Goal: Navigation & Orientation: Find specific page/section

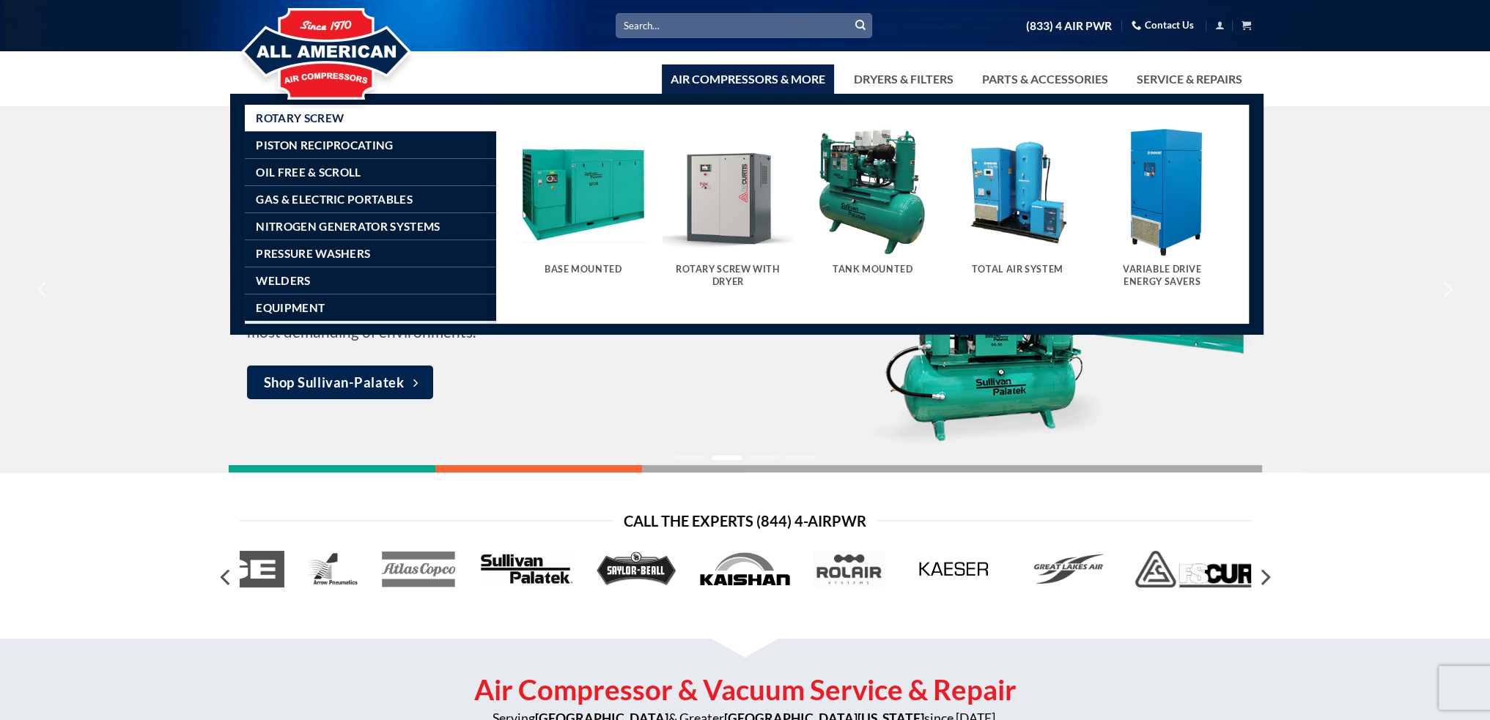
click at [718, 85] on link "Air Compressors & More" at bounding box center [748, 78] width 172 height 29
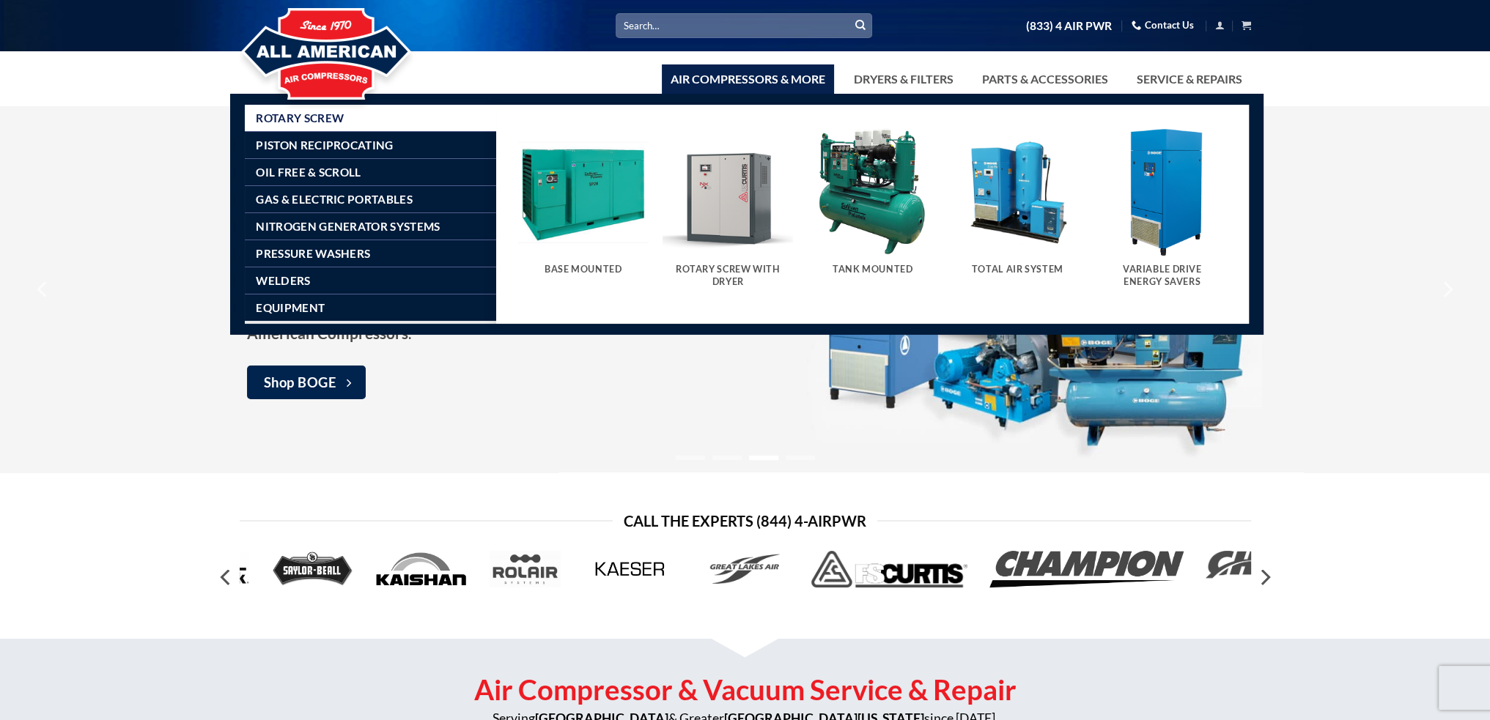
click at [712, 81] on link "Air Compressors & More" at bounding box center [748, 78] width 172 height 29
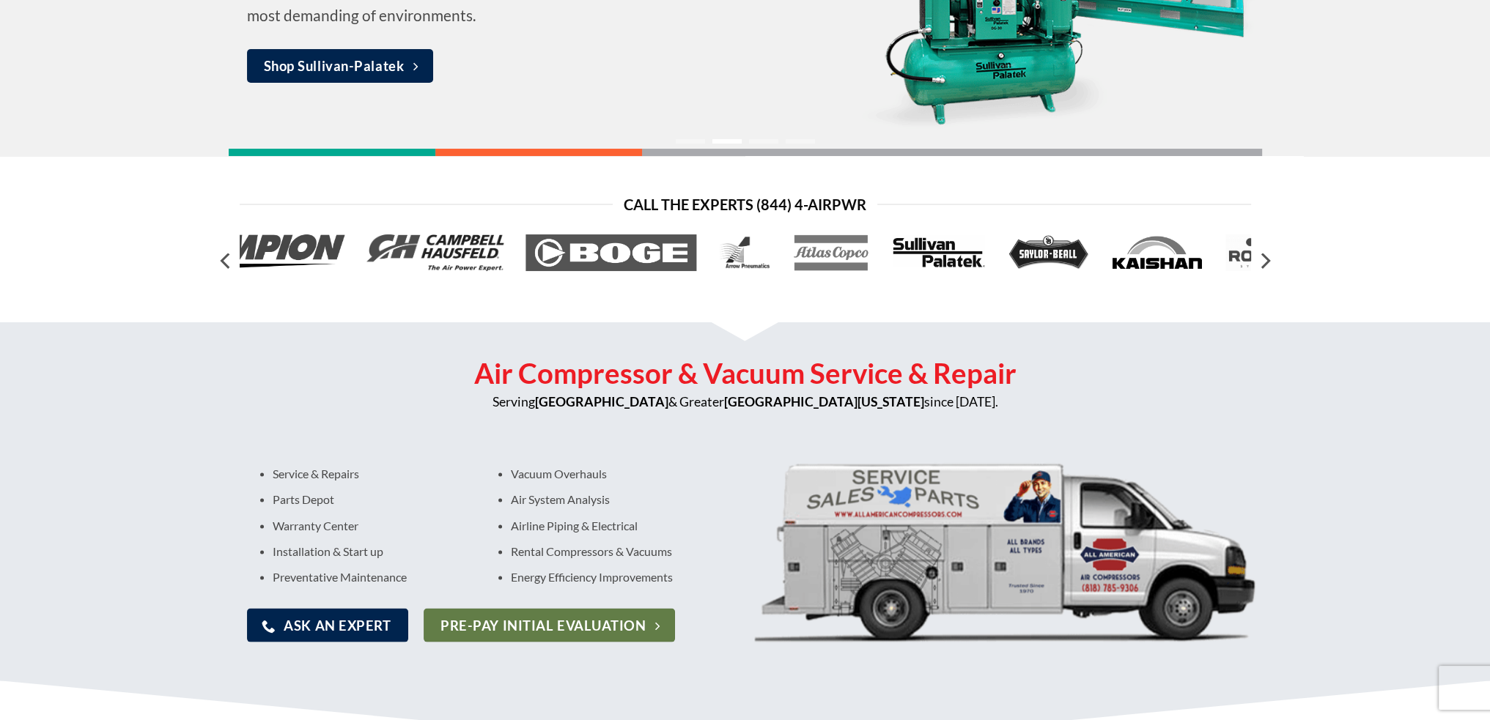
scroll to position [303, 0]
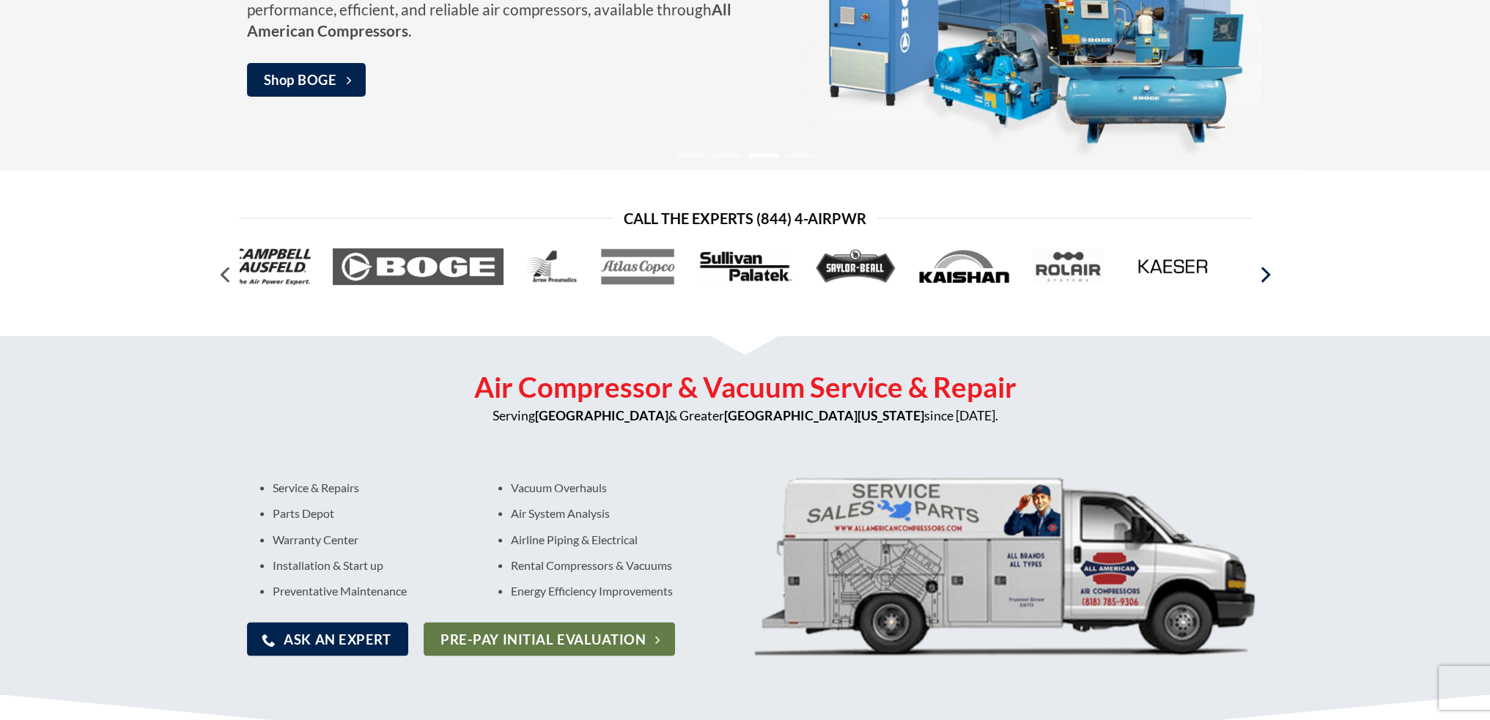
click at [1272, 269] on icon "Next" at bounding box center [1264, 275] width 26 height 26
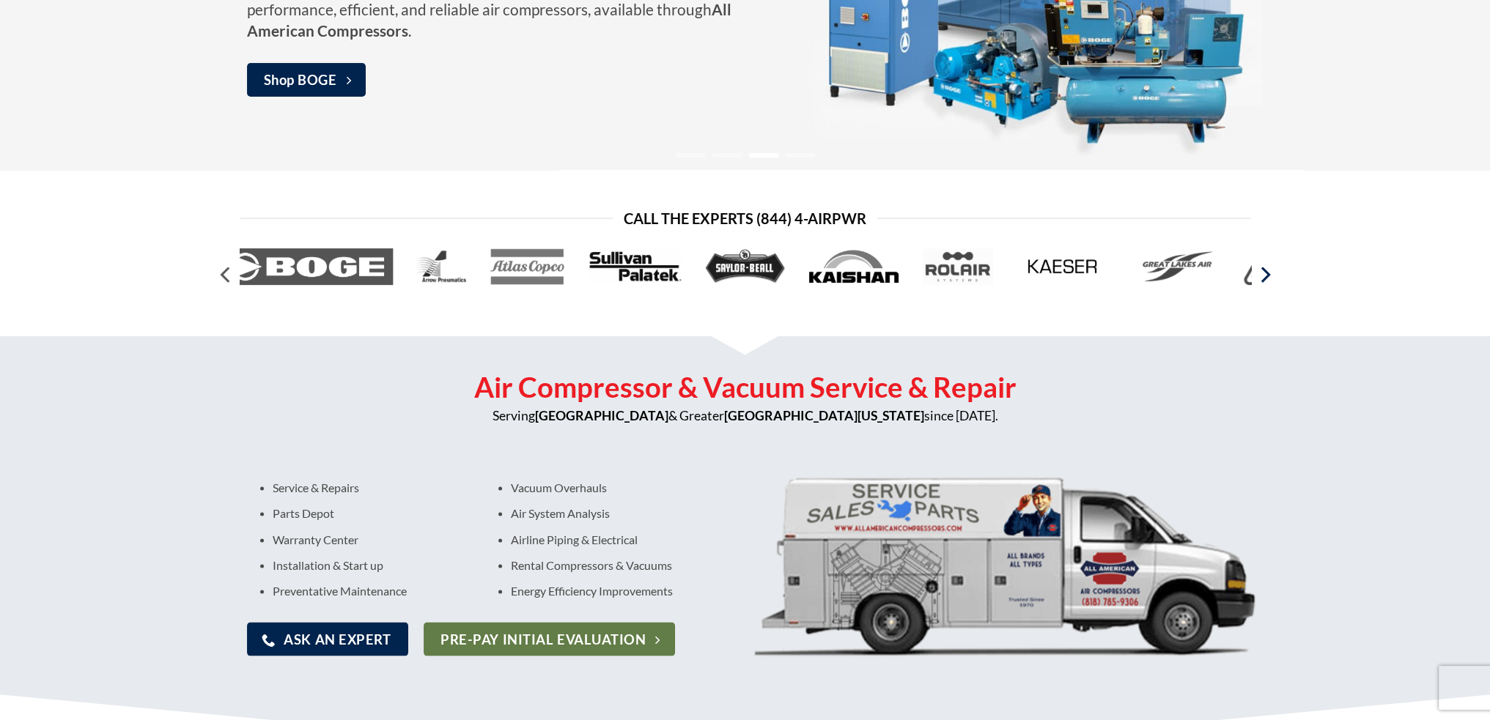
click at [1272, 269] on icon "Next" at bounding box center [1264, 275] width 26 height 26
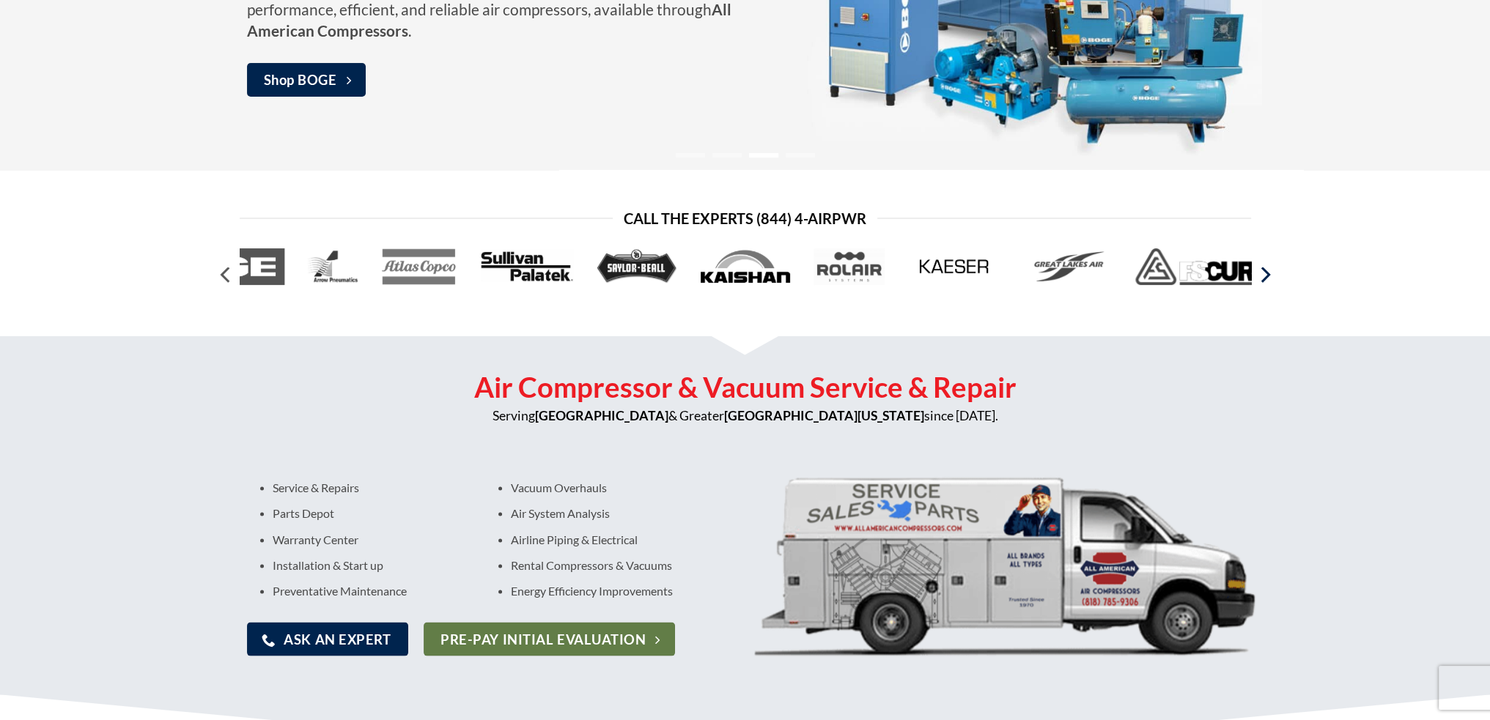
click at [1272, 269] on icon "Next" at bounding box center [1264, 275] width 26 height 26
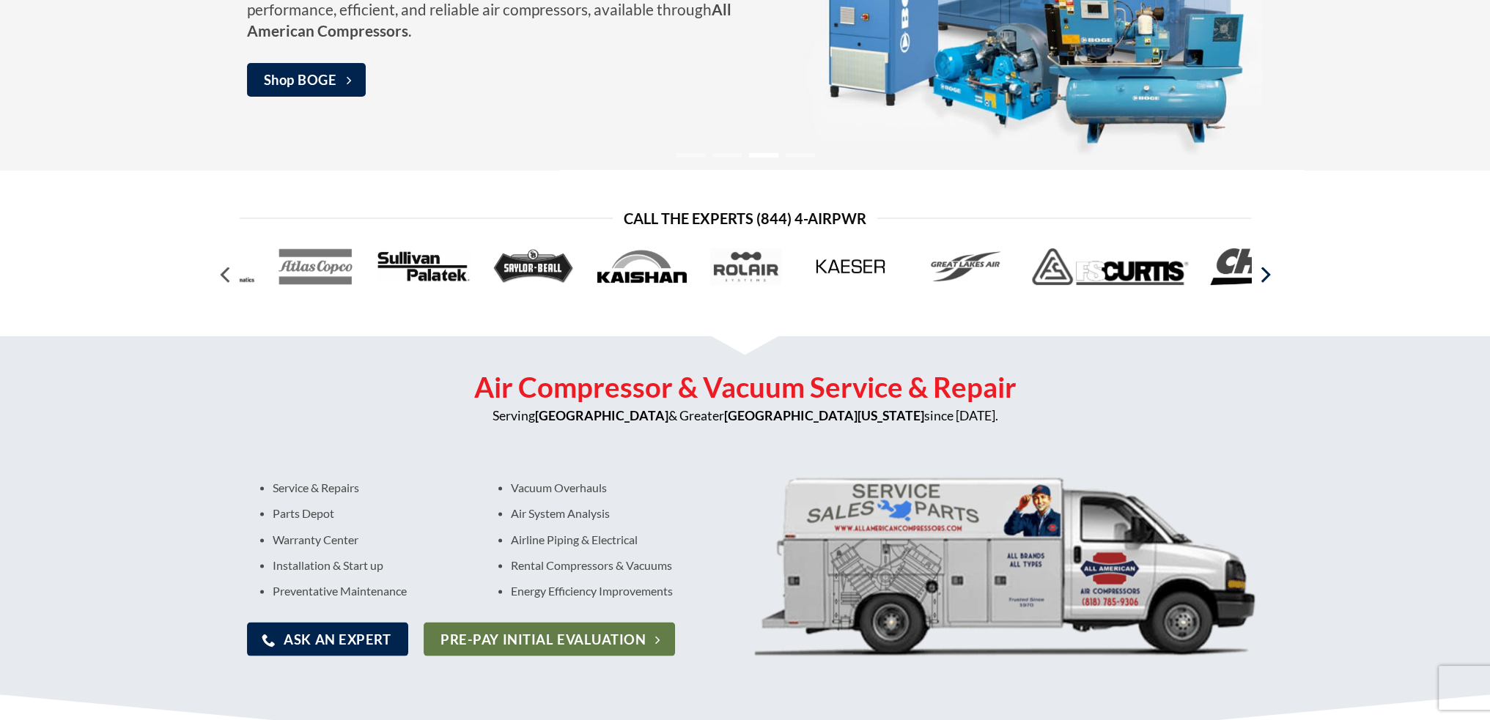
click at [1272, 269] on icon "Next" at bounding box center [1264, 275] width 26 height 26
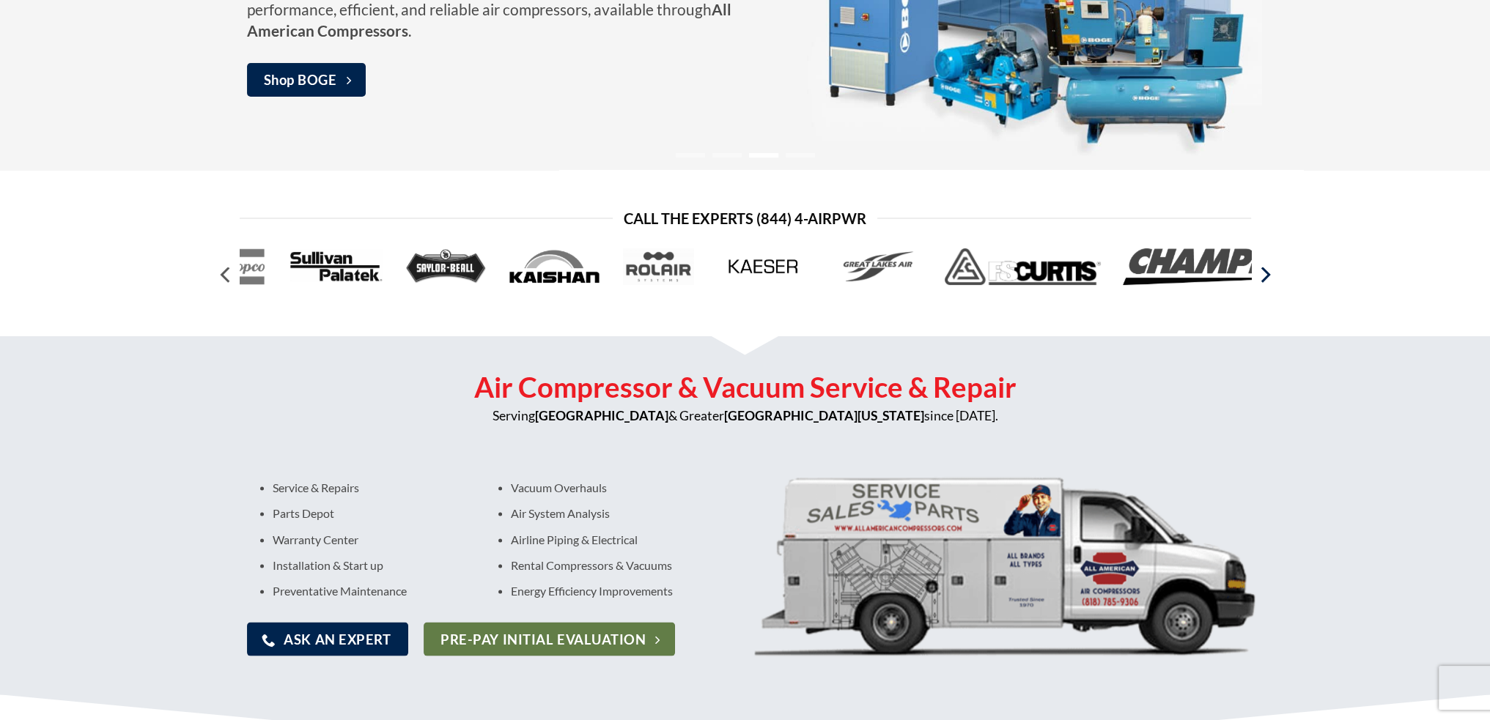
click at [1272, 269] on icon "Next" at bounding box center [1264, 275] width 26 height 26
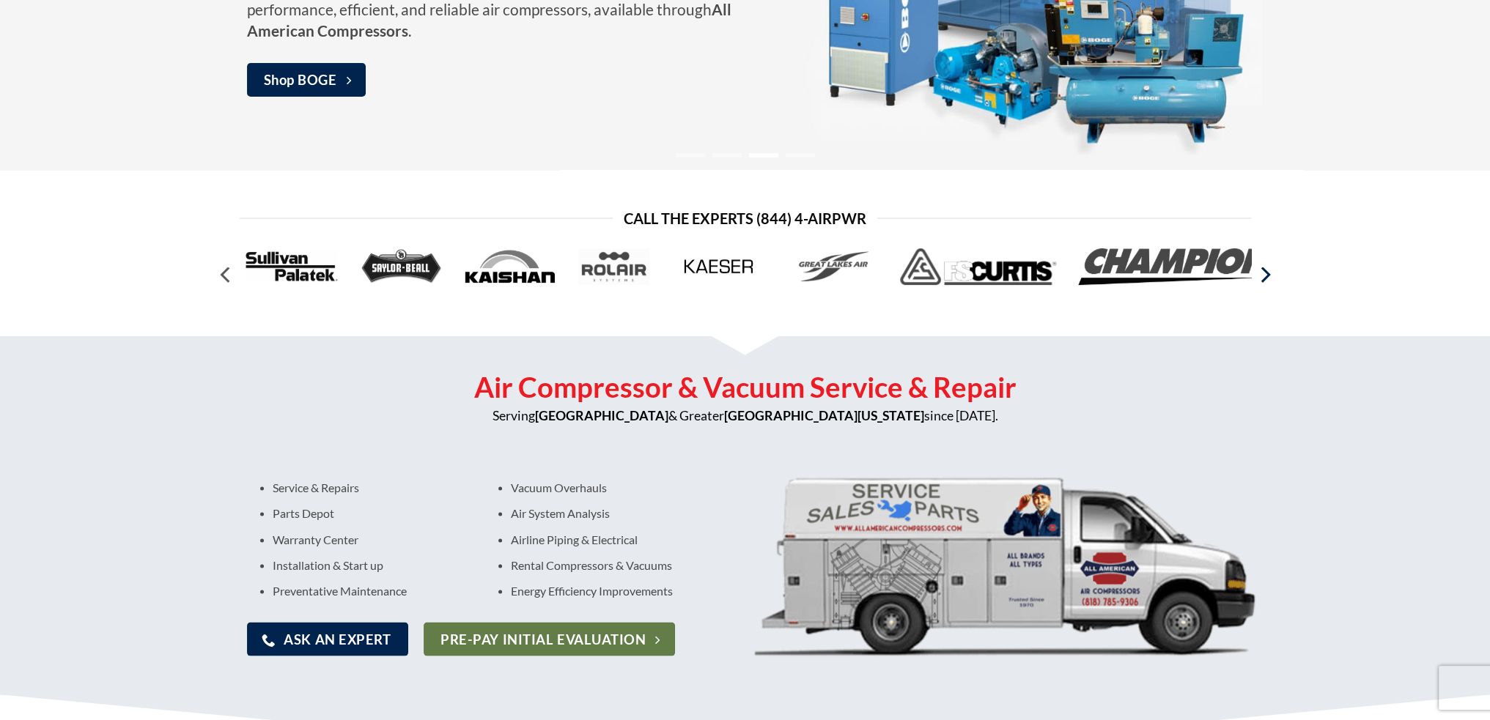
click at [1272, 269] on icon "Next" at bounding box center [1264, 275] width 26 height 26
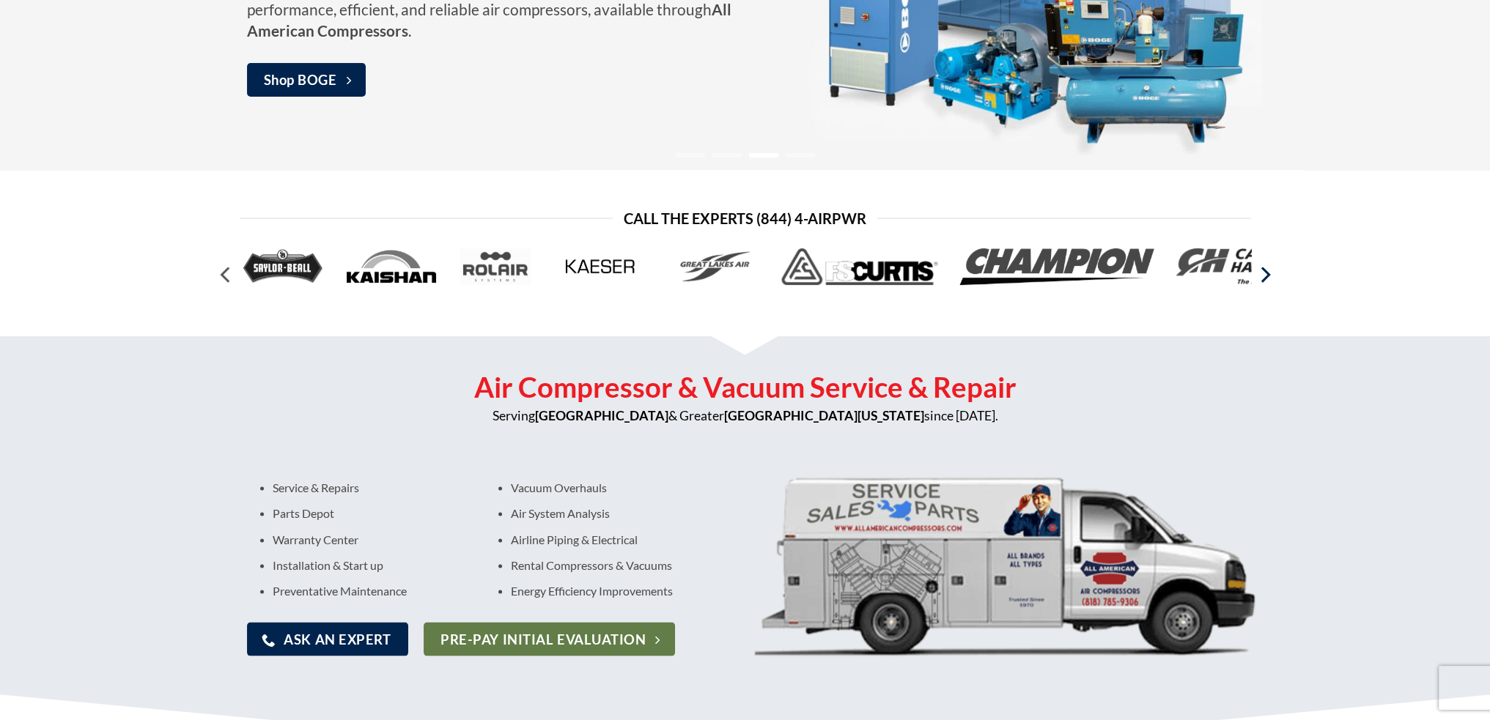
click at [1272, 269] on icon "Next" at bounding box center [1264, 275] width 26 height 26
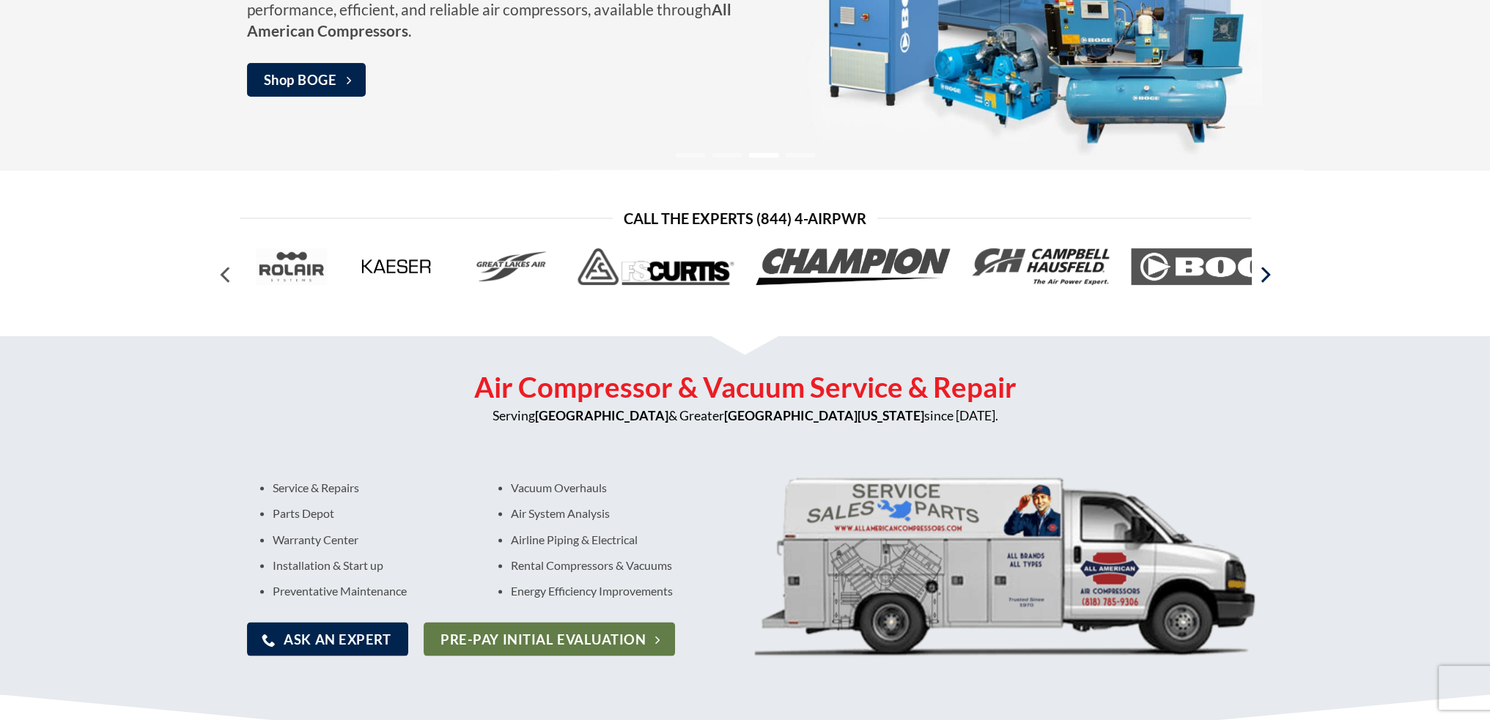
click at [1272, 269] on icon "Next" at bounding box center [1264, 275] width 26 height 26
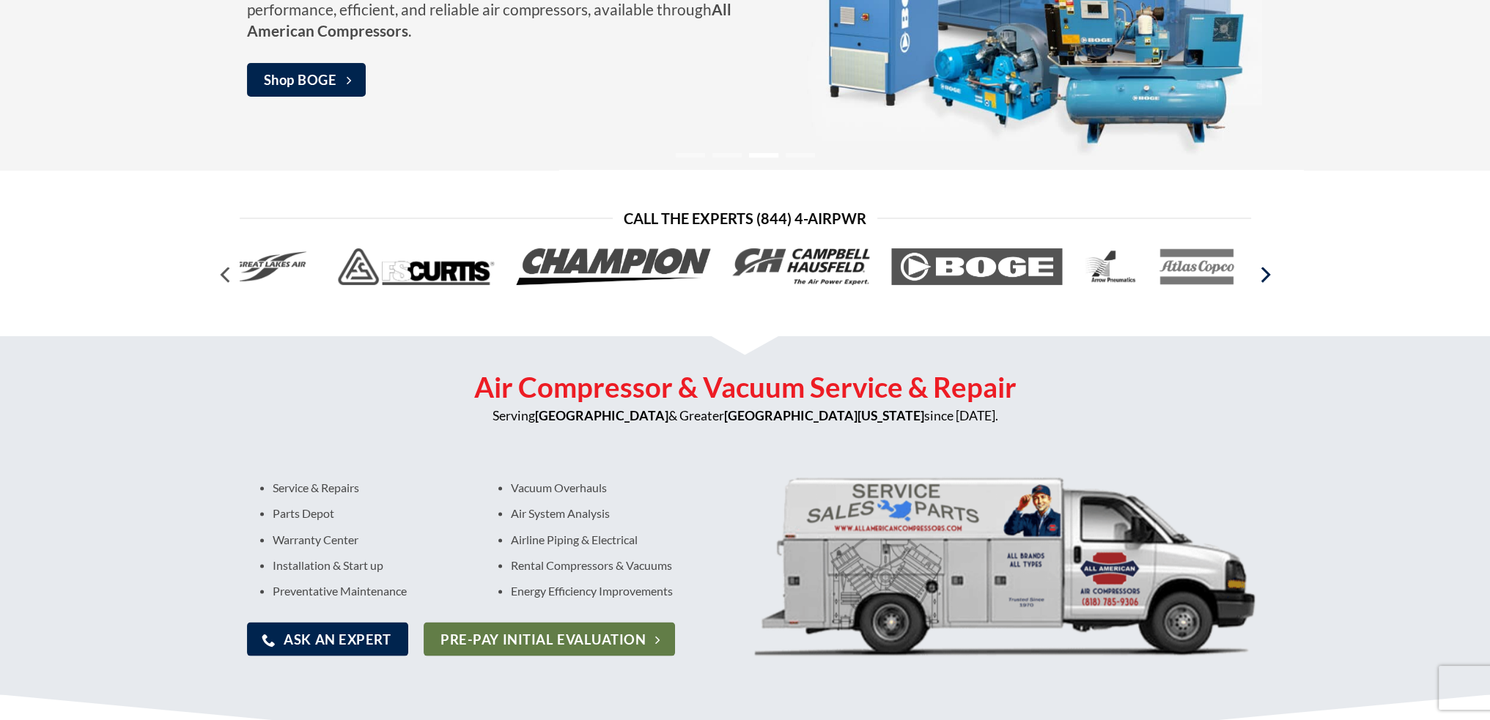
click at [1272, 269] on icon "Next" at bounding box center [1264, 275] width 26 height 26
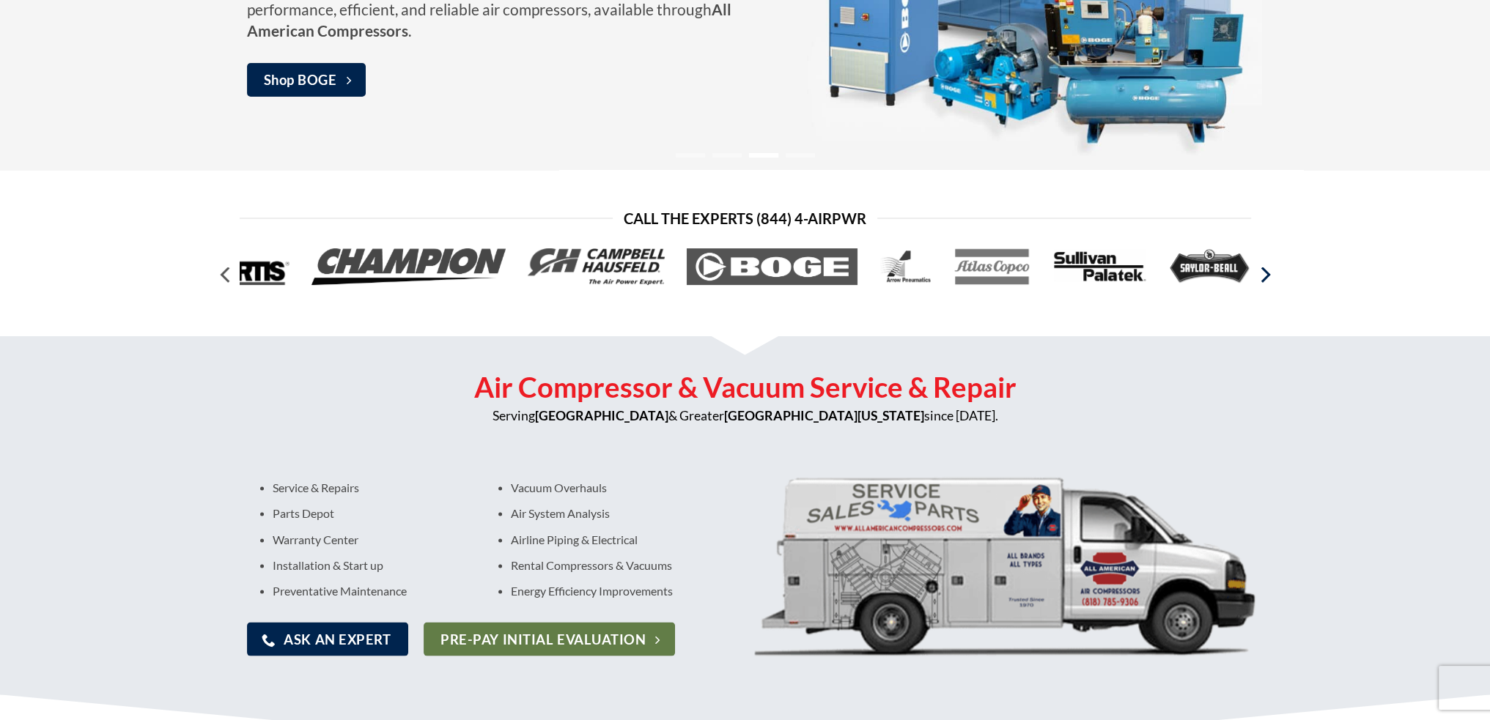
click at [1272, 269] on icon "Next" at bounding box center [1264, 275] width 26 height 26
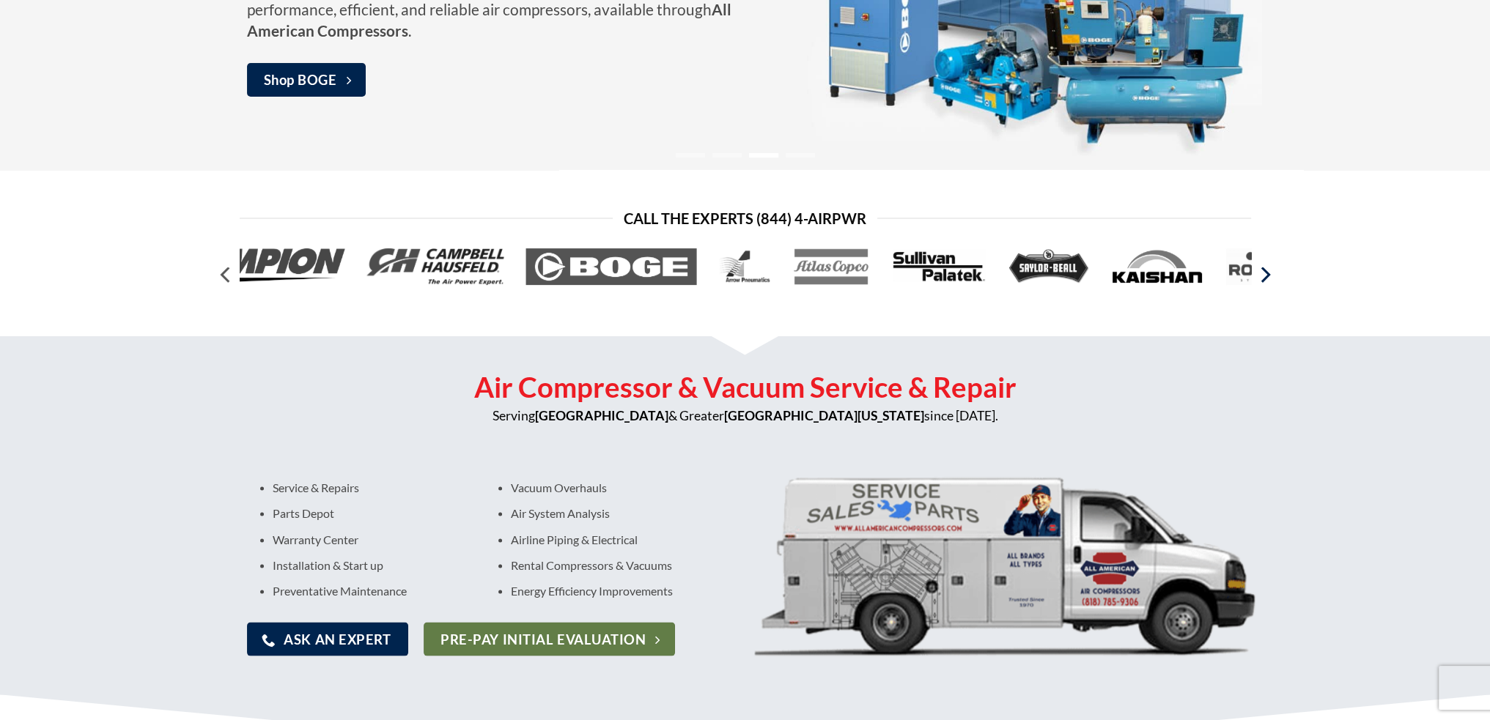
click at [1272, 269] on icon "Next" at bounding box center [1264, 275] width 26 height 26
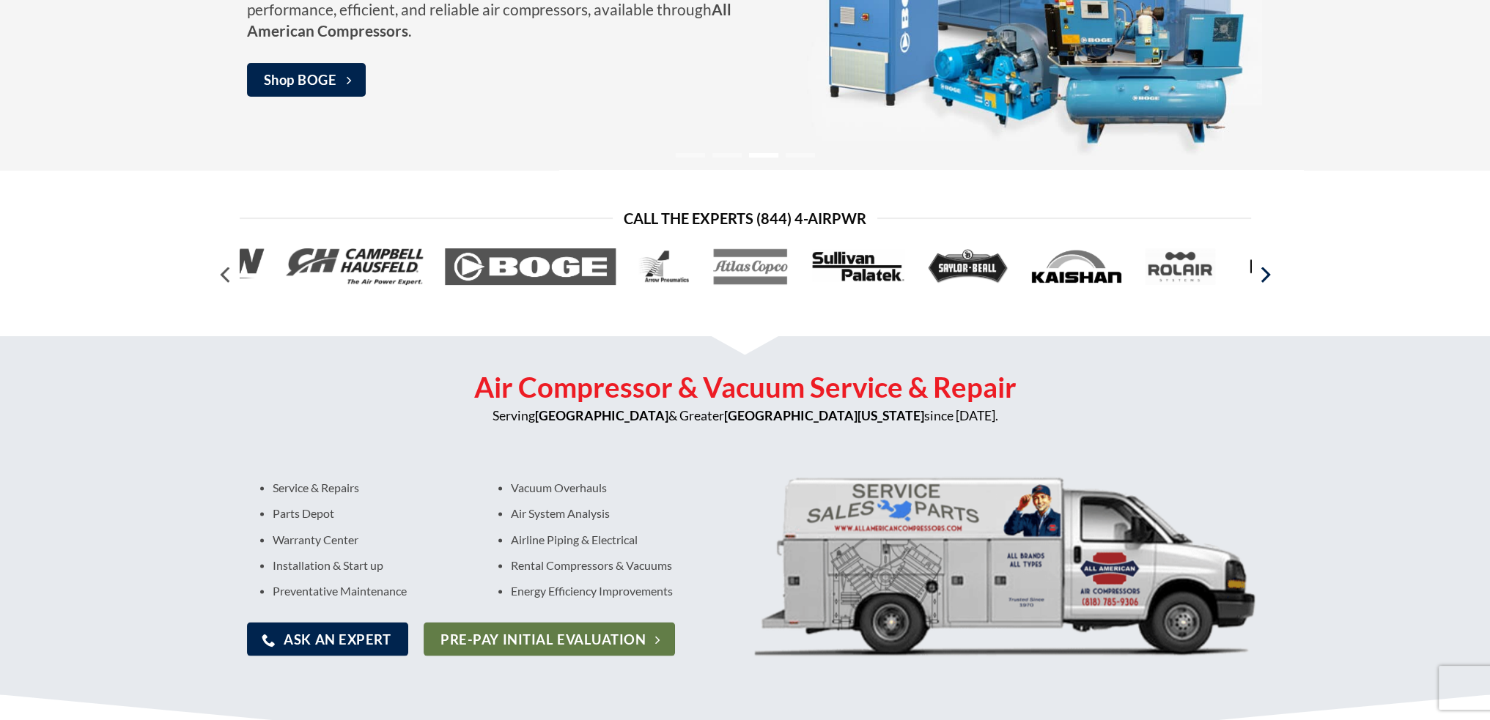
click at [1272, 269] on icon "Next" at bounding box center [1264, 275] width 26 height 26
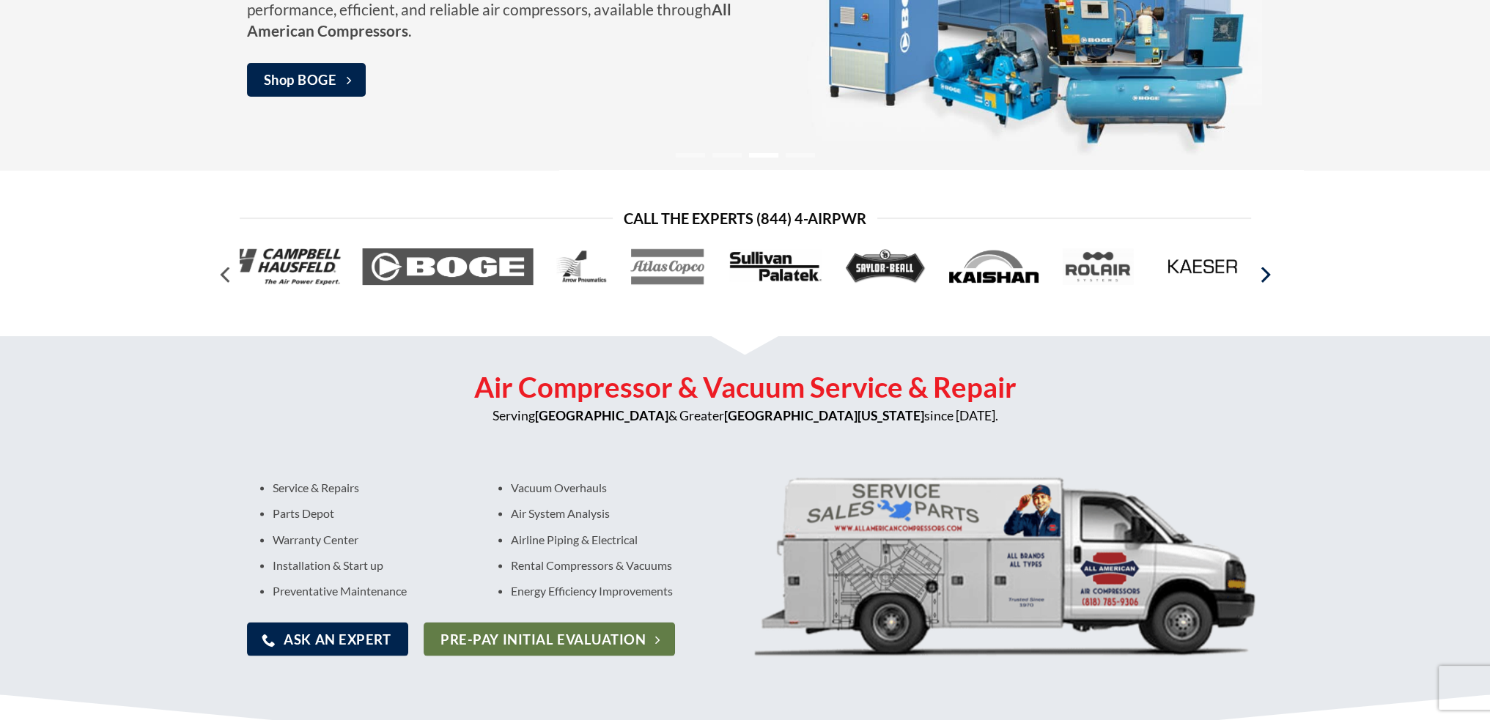
click at [1272, 269] on icon "Next" at bounding box center [1264, 275] width 26 height 26
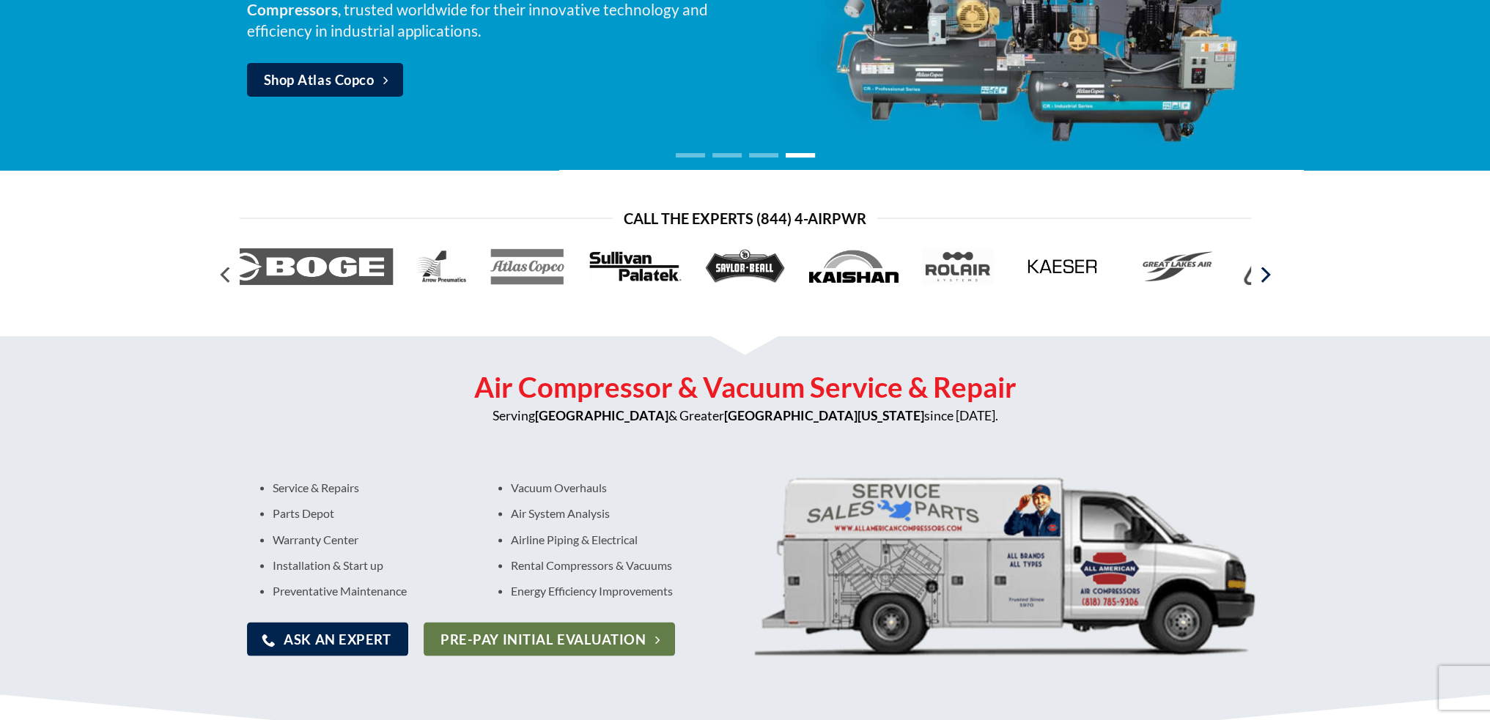
click at [1272, 269] on icon "Next" at bounding box center [1264, 275] width 26 height 26
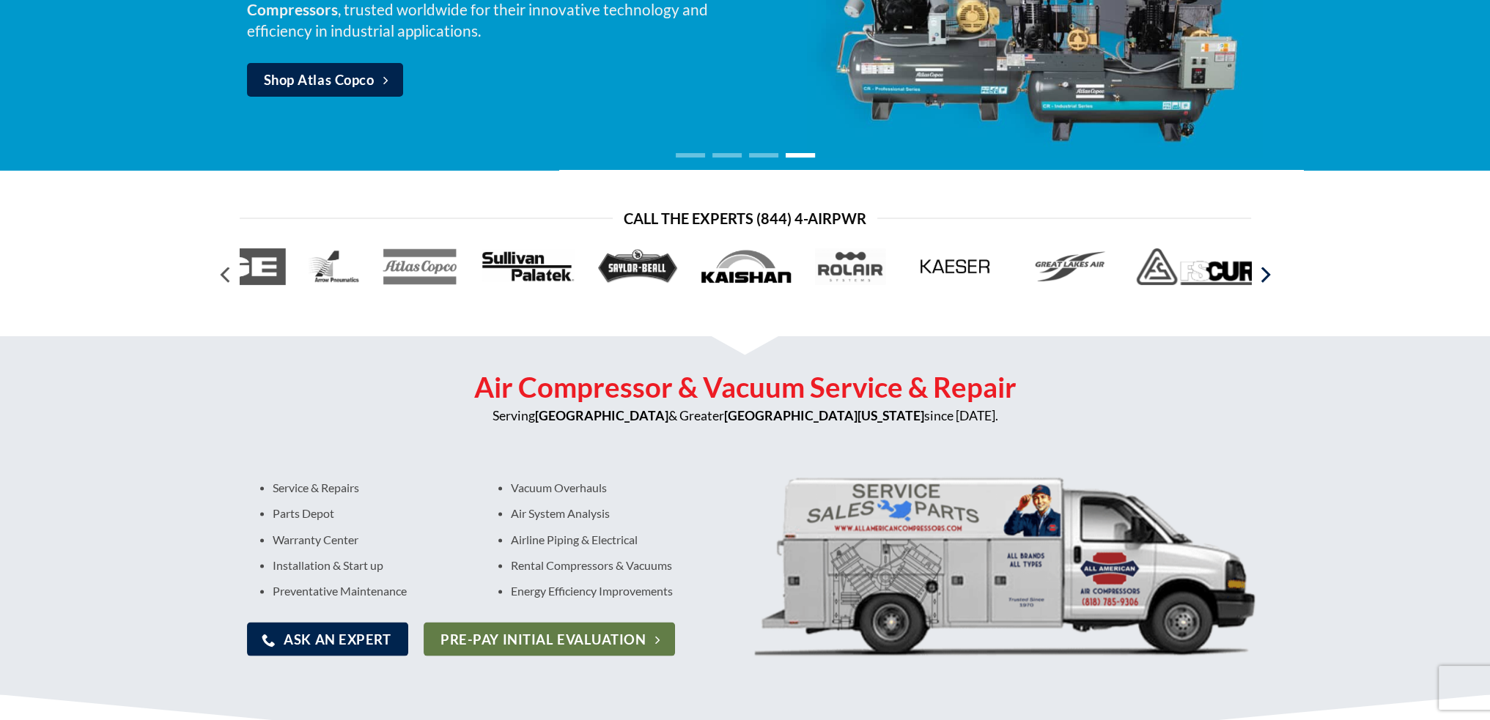
click at [1272, 269] on icon "Next" at bounding box center [1264, 275] width 26 height 26
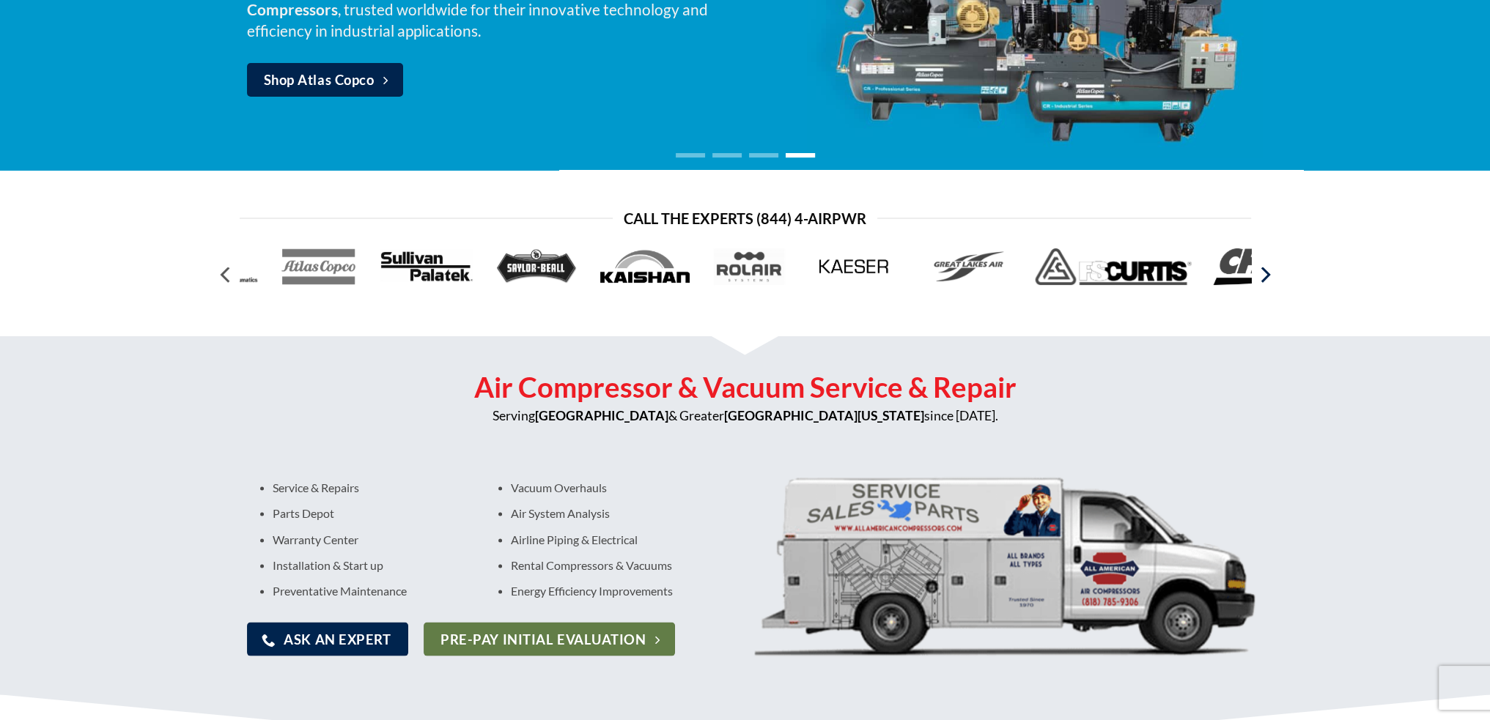
click at [1272, 269] on icon "Next" at bounding box center [1264, 275] width 26 height 26
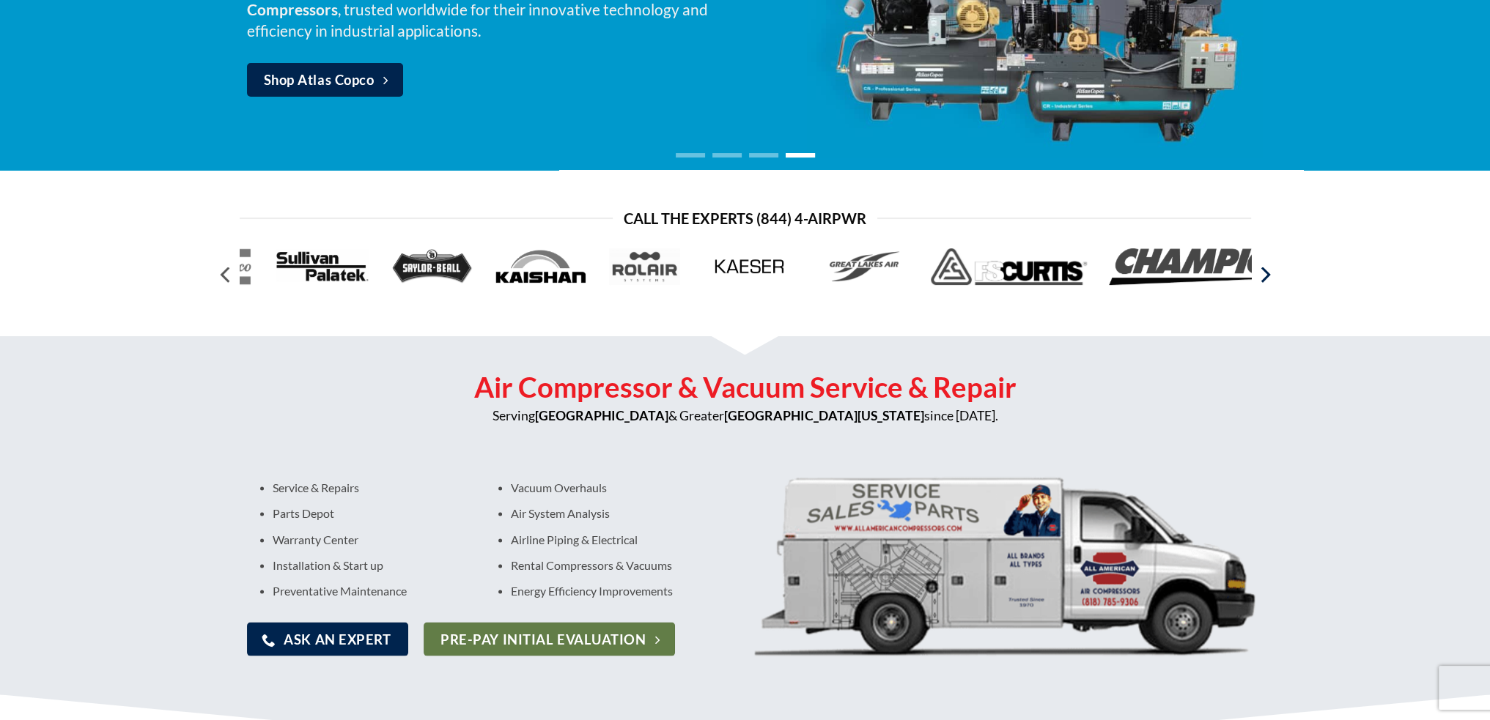
click at [1272, 269] on icon "Next" at bounding box center [1264, 275] width 26 height 26
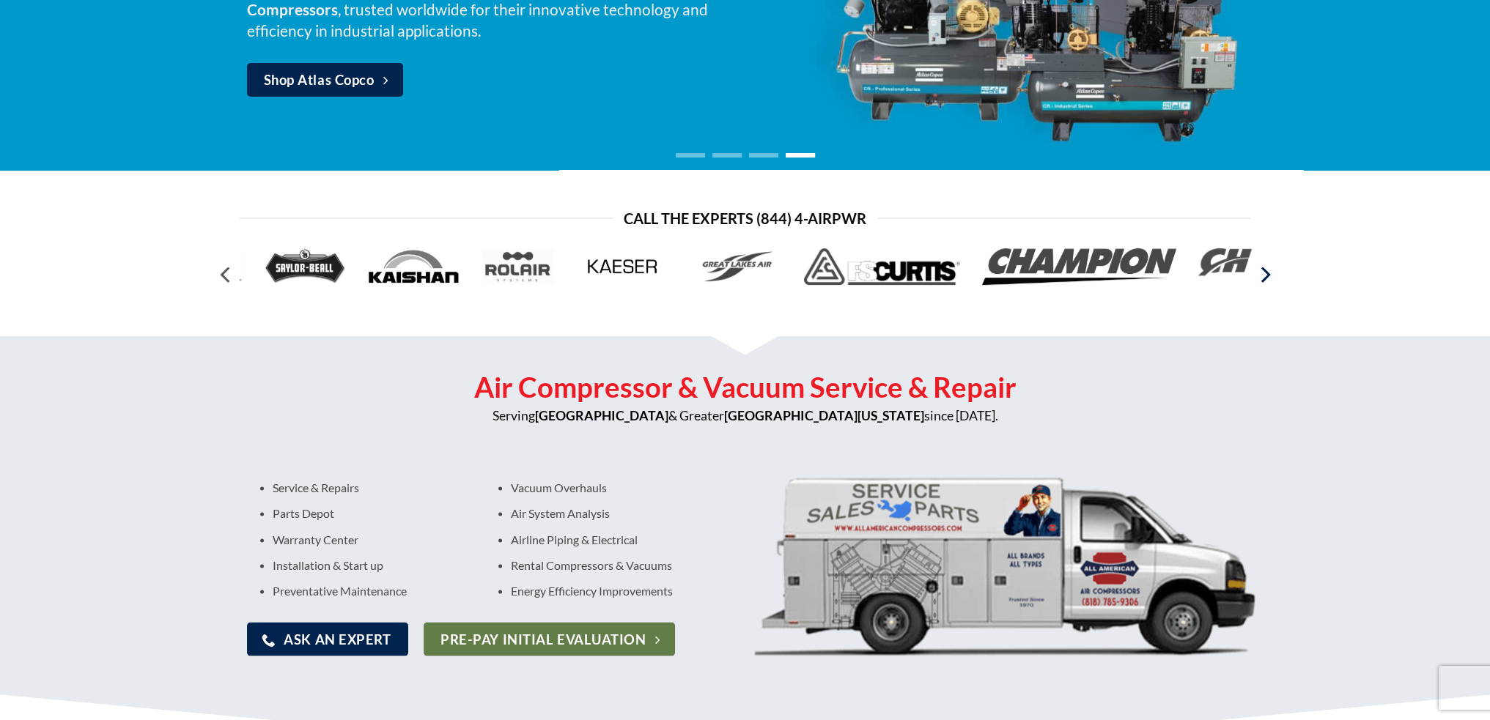
click at [1272, 269] on icon "Next" at bounding box center [1264, 275] width 26 height 26
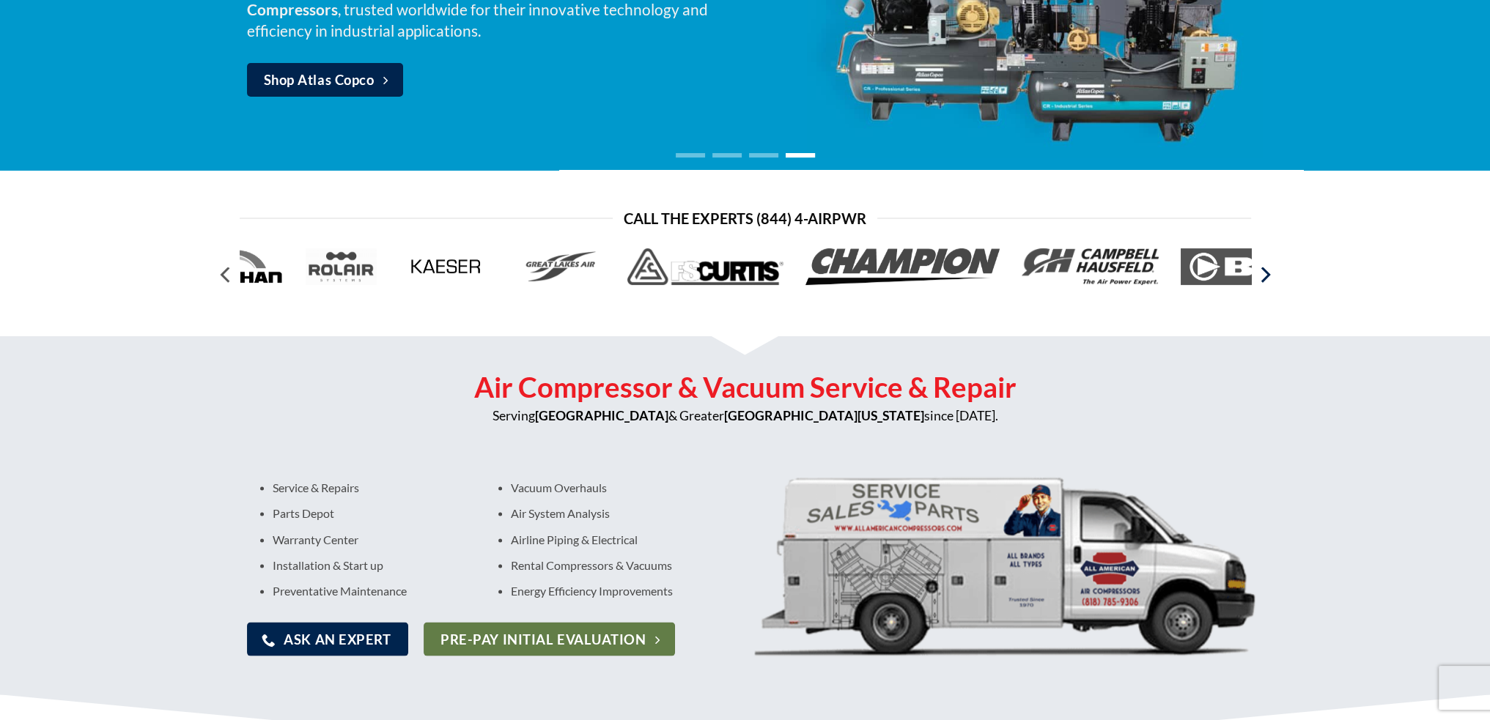
click at [1272, 269] on icon "Next" at bounding box center [1264, 275] width 26 height 26
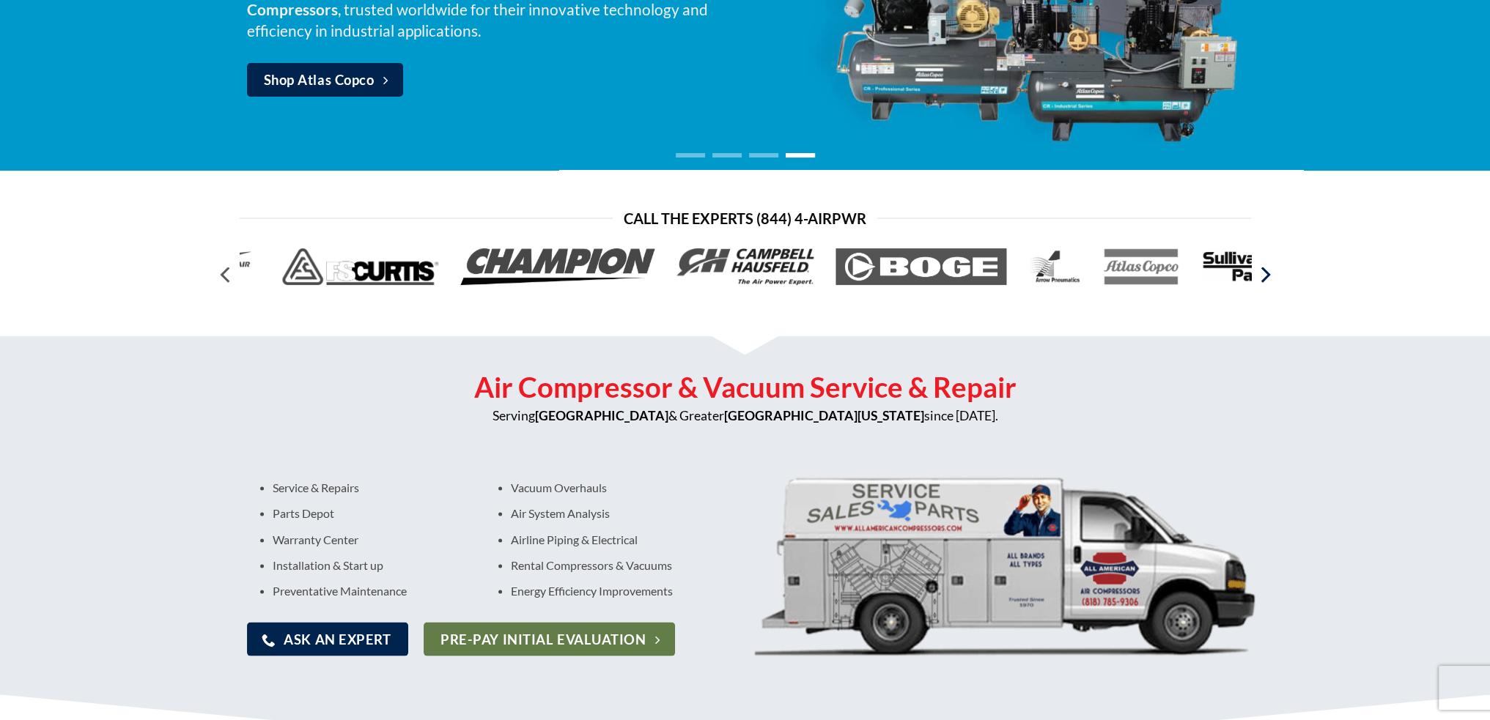
click at [1272, 269] on icon "Next" at bounding box center [1264, 275] width 26 height 26
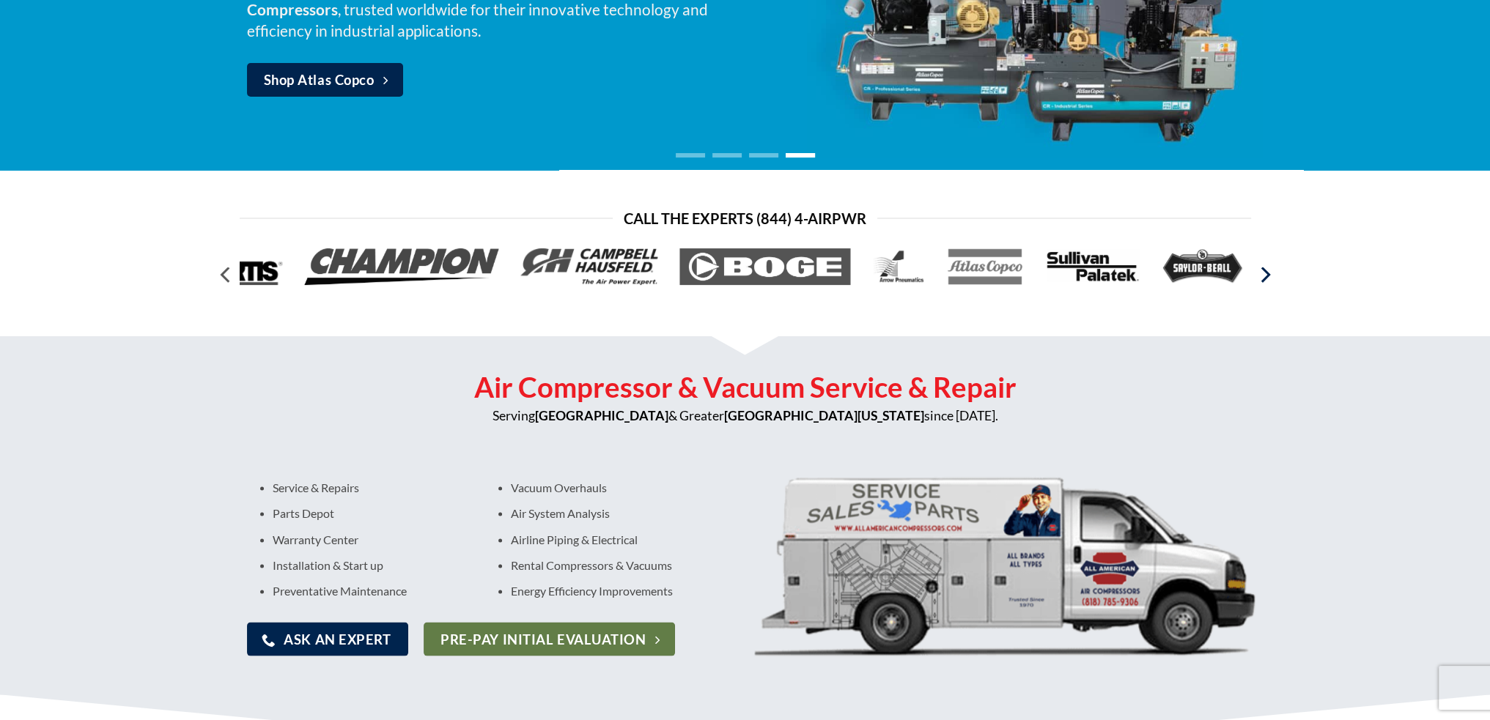
click at [1272, 269] on icon "Next" at bounding box center [1264, 275] width 26 height 26
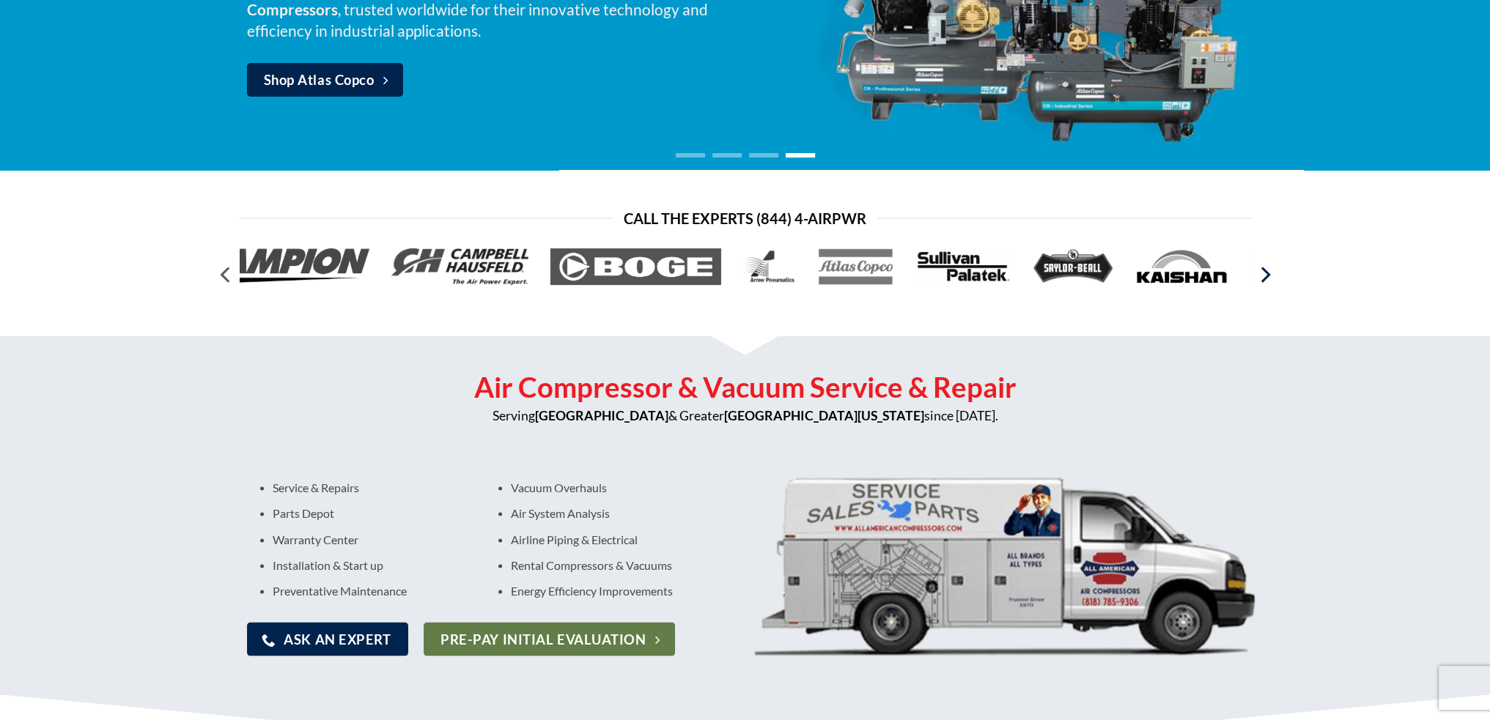
click at [1272, 269] on icon "Next" at bounding box center [1264, 275] width 26 height 26
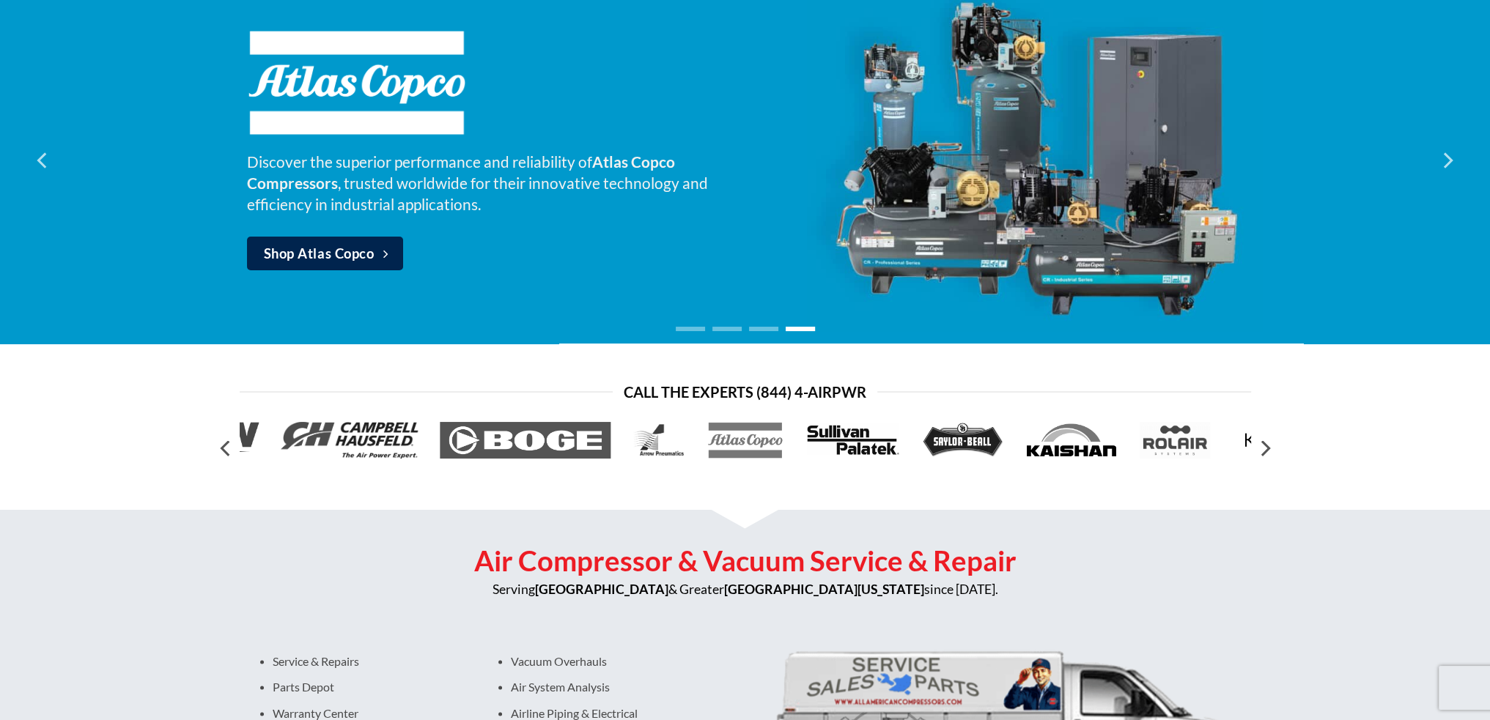
scroll to position [10, 0]
